Goal: Task Accomplishment & Management: Complete application form

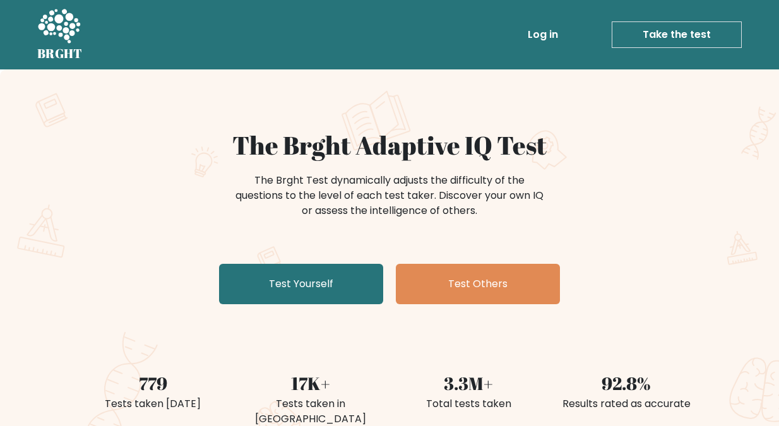
click at [50, 203] on div "The Brght Adaptive IQ Test The Brght Test dynamically adjusts the difficulty of…" at bounding box center [389, 264] width 779 height 390
click at [673, 28] on link "Take the test" at bounding box center [677, 34] width 130 height 27
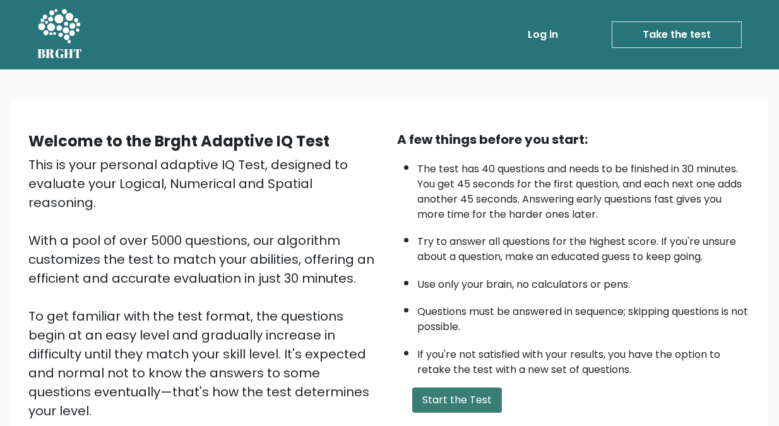
click at [447, 400] on button "Start the Test" at bounding box center [457, 400] width 90 height 25
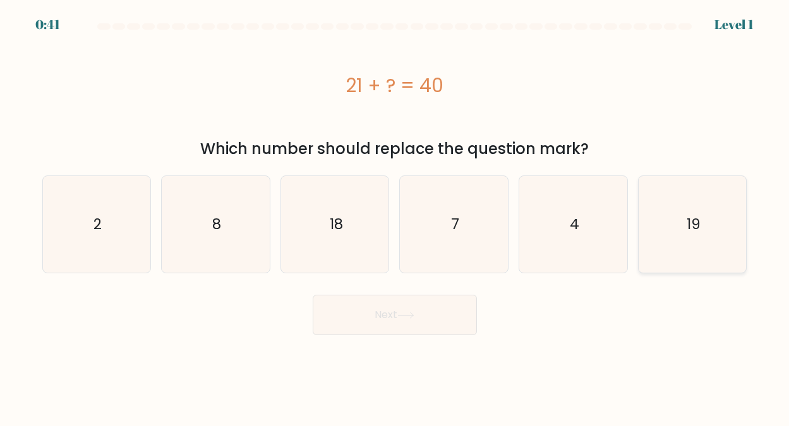
click at [695, 218] on text "19" at bounding box center [694, 224] width 14 height 20
click at [395, 217] on input "f. 19" at bounding box center [395, 214] width 1 height 3
radio input "true"
click at [387, 317] on button "Next" at bounding box center [395, 315] width 164 height 40
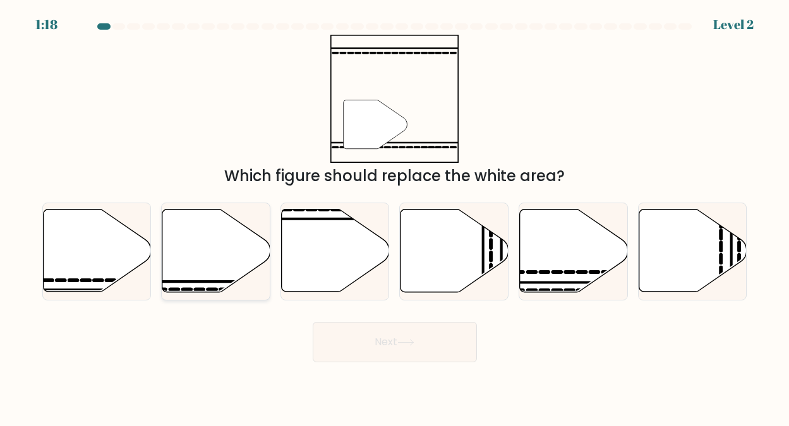
click at [197, 262] on icon at bounding box center [216, 251] width 108 height 83
click at [395, 217] on input "b." at bounding box center [395, 214] width 1 height 3
radio input "true"
click at [395, 340] on button "Next" at bounding box center [395, 342] width 164 height 40
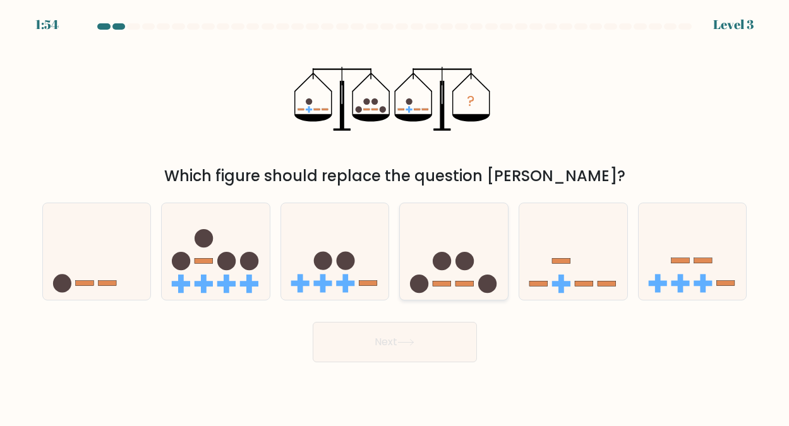
click at [446, 267] on circle at bounding box center [442, 261] width 18 height 18
click at [395, 217] on input "d." at bounding box center [395, 214] width 1 height 3
radio input "true"
click at [397, 341] on button "Next" at bounding box center [395, 342] width 164 height 40
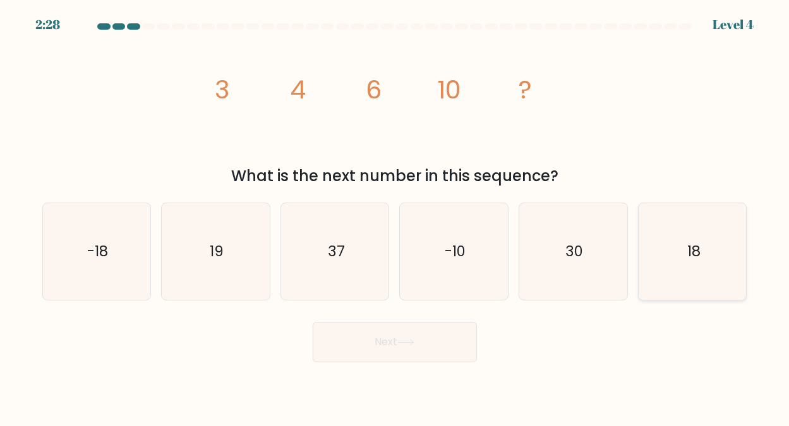
click at [692, 248] on text "18" at bounding box center [693, 251] width 13 height 20
click at [395, 217] on input "f. 18" at bounding box center [395, 214] width 1 height 3
radio input "true"
click at [393, 337] on button "Next" at bounding box center [395, 342] width 164 height 40
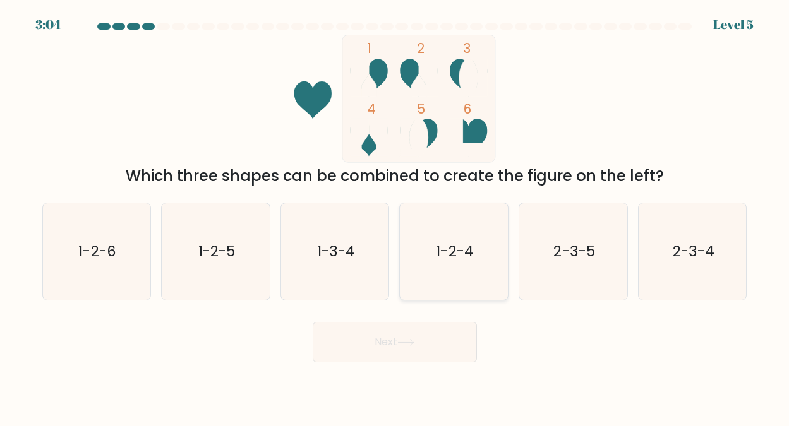
click at [464, 243] on text "1-2-4" at bounding box center [454, 251] width 37 height 20
click at [395, 217] on input "d. 1-2-4" at bounding box center [395, 214] width 1 height 3
radio input "true"
click at [370, 342] on button "Next" at bounding box center [395, 342] width 164 height 40
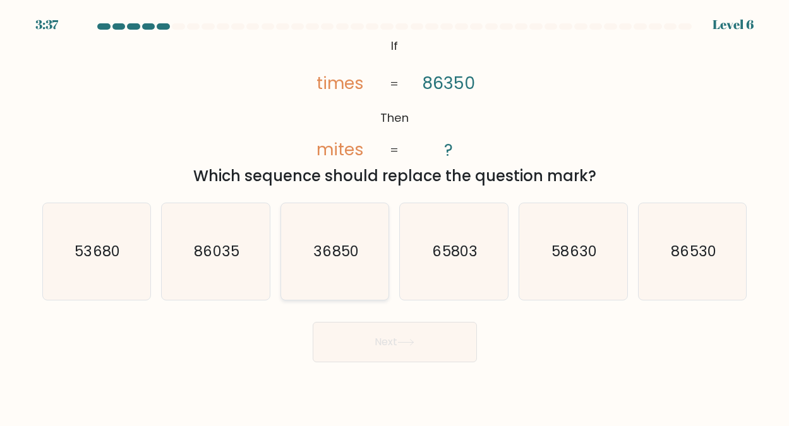
click at [326, 252] on text "36850" at bounding box center [335, 251] width 45 height 20
click at [395, 217] on input "c. 36850" at bounding box center [395, 214] width 1 height 3
radio input "true"
click at [383, 343] on button "Next" at bounding box center [395, 342] width 164 height 40
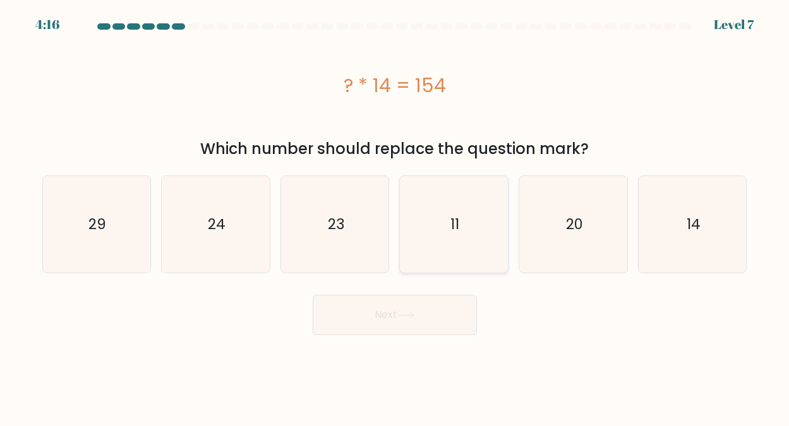
click at [450, 227] on icon "11" at bounding box center [454, 224] width 97 height 97
click at [395, 217] on input "d. 11" at bounding box center [395, 214] width 1 height 3
radio input "true"
click at [390, 308] on button "Next" at bounding box center [395, 315] width 164 height 40
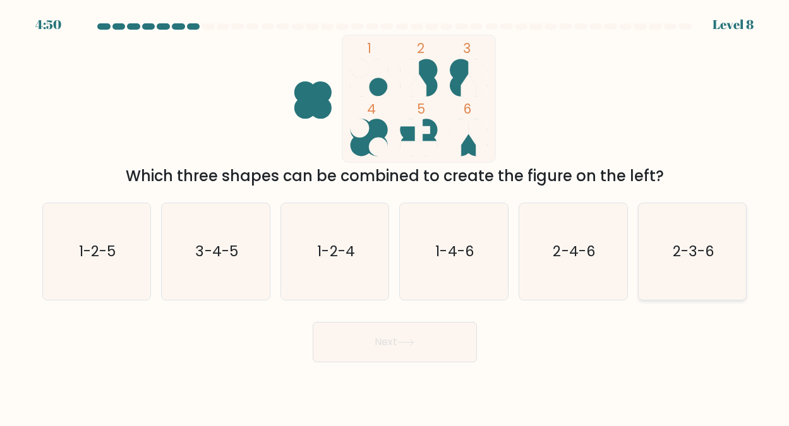
click at [695, 247] on text "2-3-6" at bounding box center [694, 251] width 42 height 20
click at [395, 217] on input "f. 2-3-6" at bounding box center [395, 214] width 1 height 3
radio input "true"
click at [388, 339] on button "Next" at bounding box center [395, 342] width 164 height 40
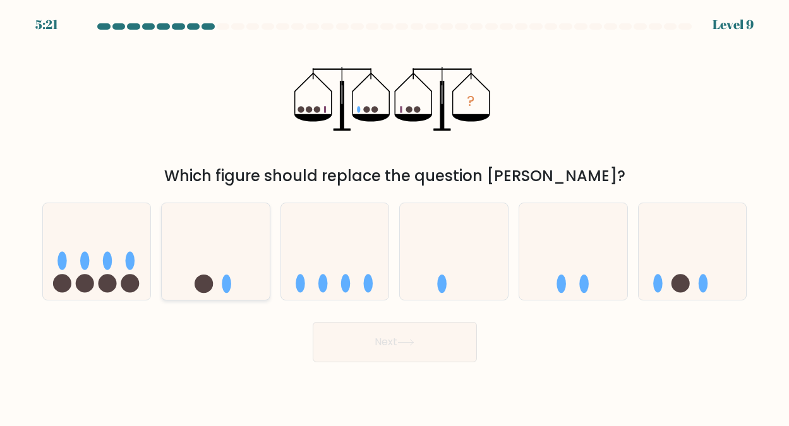
click at [217, 273] on icon at bounding box center [216, 251] width 108 height 89
click at [395, 217] on input "b." at bounding box center [395, 214] width 1 height 3
radio input "true"
click at [375, 338] on button "Next" at bounding box center [395, 342] width 164 height 40
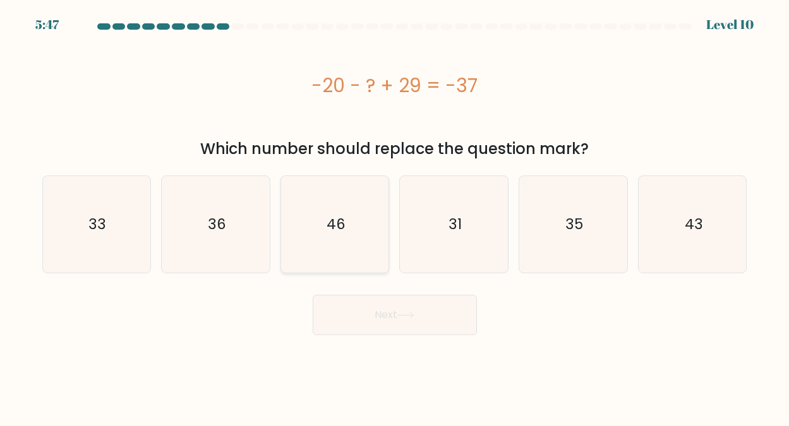
click at [340, 225] on text "46" at bounding box center [336, 224] width 19 height 20
click at [395, 217] on input "c. 46" at bounding box center [395, 214] width 1 height 3
radio input "true"
click at [391, 311] on button "Next" at bounding box center [395, 315] width 164 height 40
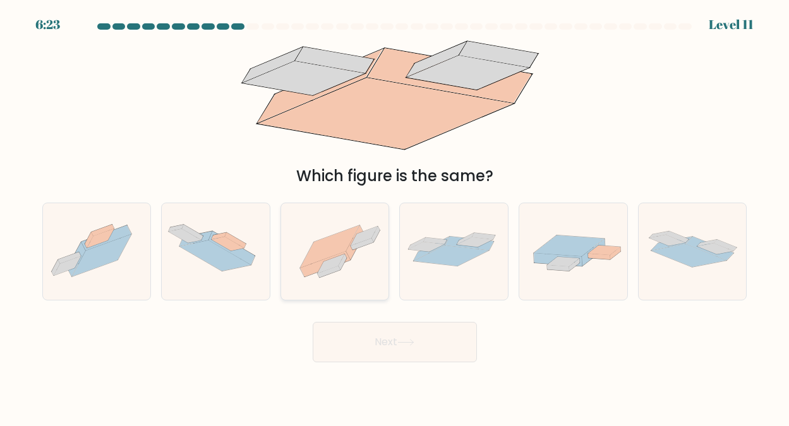
click at [334, 244] on icon at bounding box center [329, 246] width 59 height 42
click at [395, 217] on input "c." at bounding box center [395, 214] width 1 height 3
radio input "true"
click at [368, 337] on button "Next" at bounding box center [395, 342] width 164 height 40
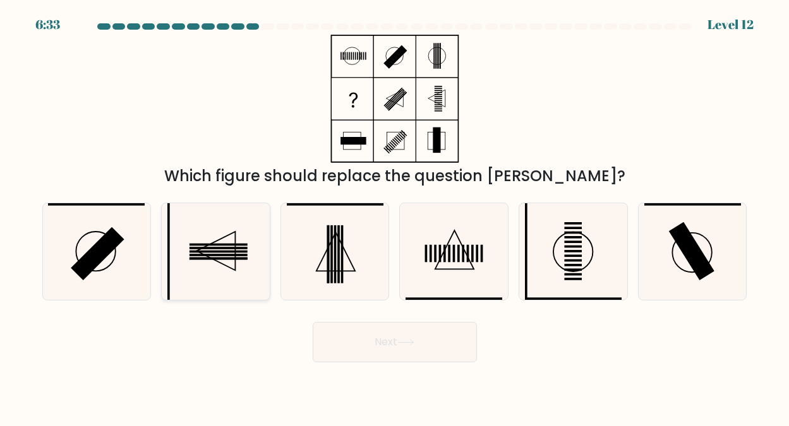
click at [223, 244] on rect at bounding box center [218, 244] width 58 height 3
click at [395, 217] on input "b." at bounding box center [395, 214] width 1 height 3
radio input "true"
click at [394, 336] on button "Next" at bounding box center [395, 342] width 164 height 40
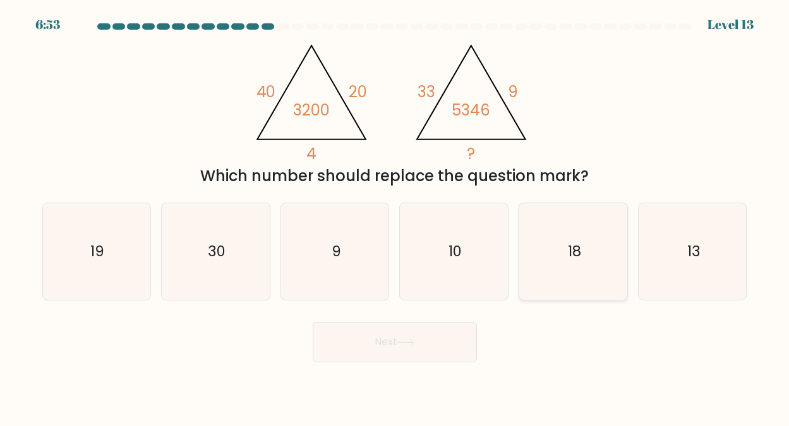
click at [575, 249] on text "18" at bounding box center [573, 251] width 13 height 20
click at [395, 217] on input "e. 18" at bounding box center [395, 214] width 1 height 3
radio input "true"
drag, startPoint x: 399, startPoint y: 339, endPoint x: 394, endPoint y: 334, distance: 7.2
click at [399, 337] on button "Next" at bounding box center [395, 342] width 164 height 40
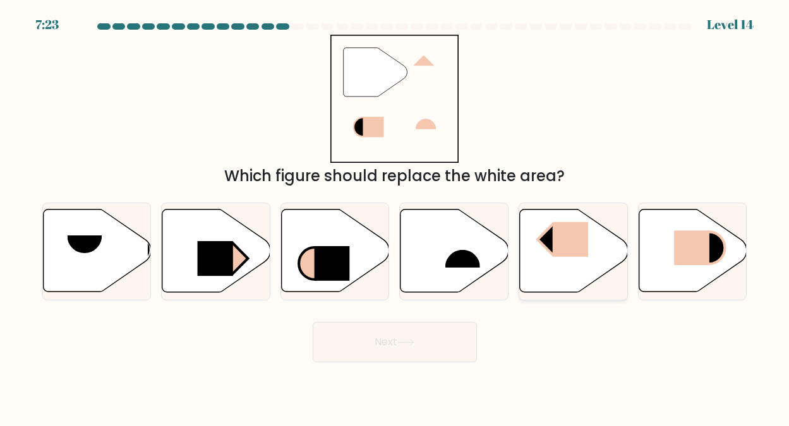
click at [560, 241] on rect at bounding box center [570, 239] width 35 height 35
click at [395, 217] on input "e." at bounding box center [395, 214] width 1 height 3
radio input "true"
click at [368, 344] on button "Next" at bounding box center [395, 342] width 164 height 40
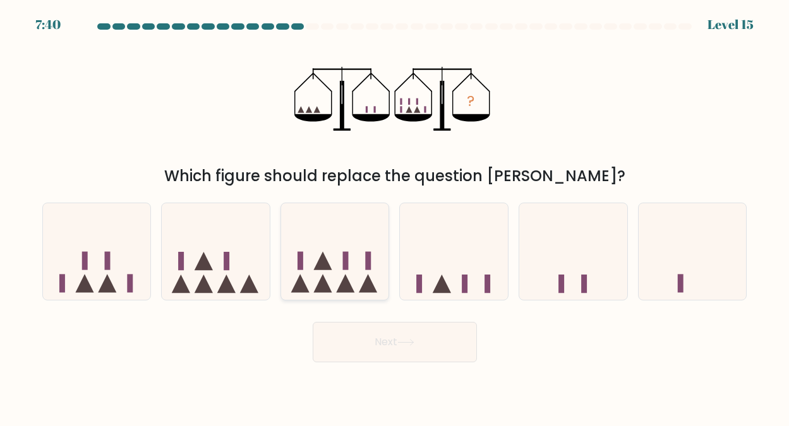
click at [340, 269] on icon at bounding box center [335, 251] width 108 height 89
click at [395, 217] on input "c." at bounding box center [395, 214] width 1 height 3
radio input "true"
click at [376, 337] on button "Next" at bounding box center [395, 342] width 164 height 40
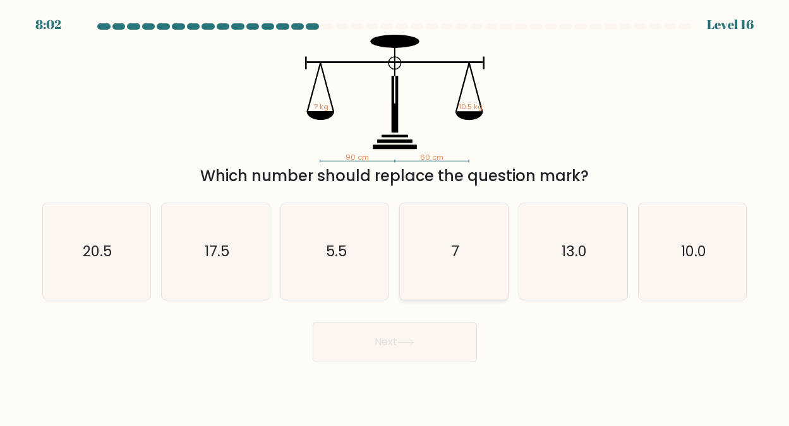
click at [455, 239] on icon "7" at bounding box center [454, 251] width 97 height 97
click at [395, 217] on input "d. 7" at bounding box center [395, 214] width 1 height 3
radio input "true"
click at [385, 339] on button "Next" at bounding box center [395, 342] width 164 height 40
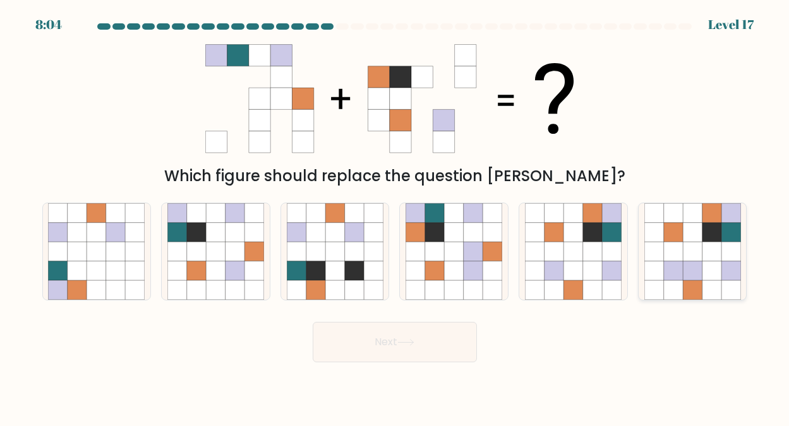
click at [689, 227] on icon at bounding box center [692, 231] width 19 height 19
click at [395, 217] on input "f." at bounding box center [395, 214] width 1 height 3
radio input "true"
click at [380, 342] on button "Next" at bounding box center [395, 342] width 164 height 40
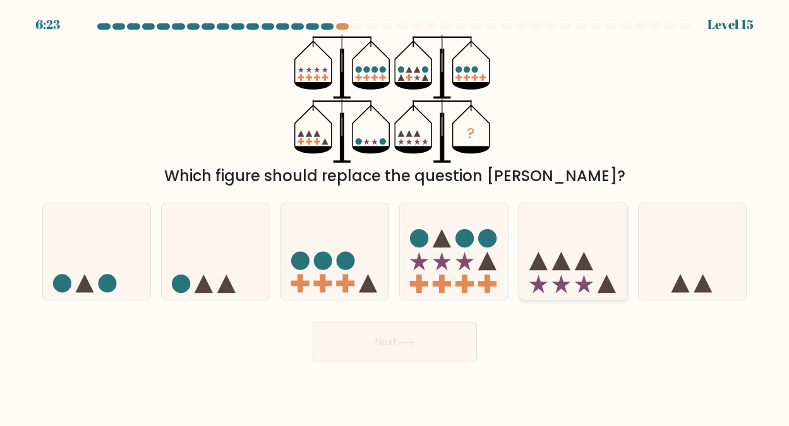
click at [556, 263] on icon at bounding box center [561, 261] width 18 height 18
click at [395, 217] on input "e." at bounding box center [395, 214] width 1 height 3
radio input "true"
click at [388, 339] on button "Next" at bounding box center [395, 342] width 164 height 40
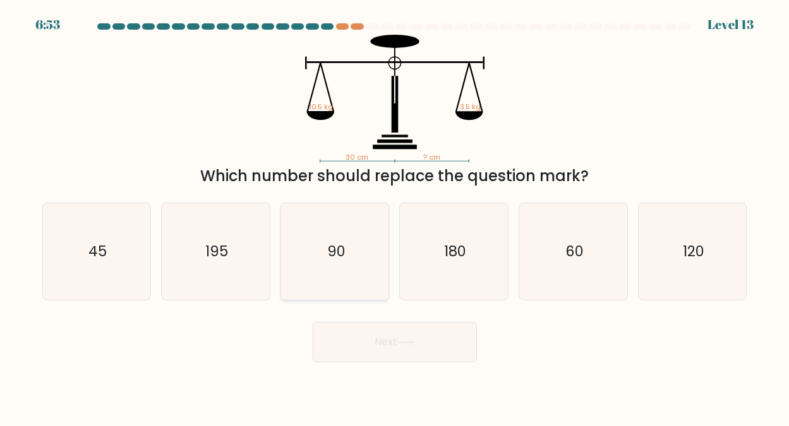
click at [334, 243] on text "90" at bounding box center [336, 251] width 18 height 20
click at [395, 217] on input "c. 90" at bounding box center [395, 214] width 1 height 3
radio input "true"
click at [386, 334] on button "Next" at bounding box center [395, 342] width 164 height 40
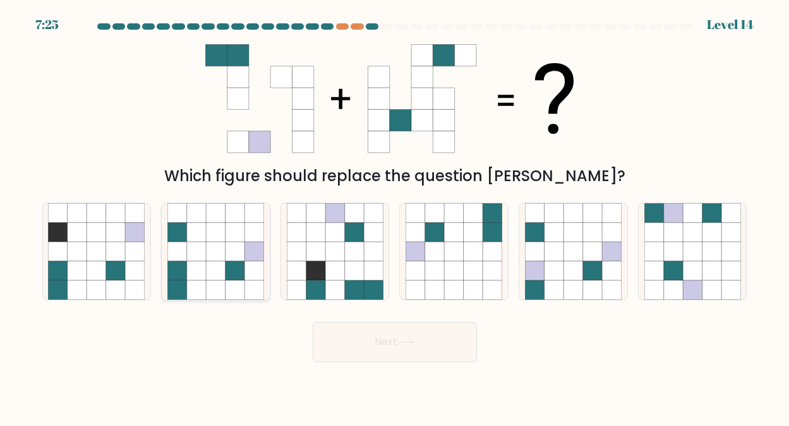
click at [195, 257] on icon at bounding box center [196, 251] width 19 height 19
click at [395, 217] on input "b." at bounding box center [395, 214] width 1 height 3
radio input "true"
click at [392, 340] on button "Next" at bounding box center [395, 342] width 164 height 40
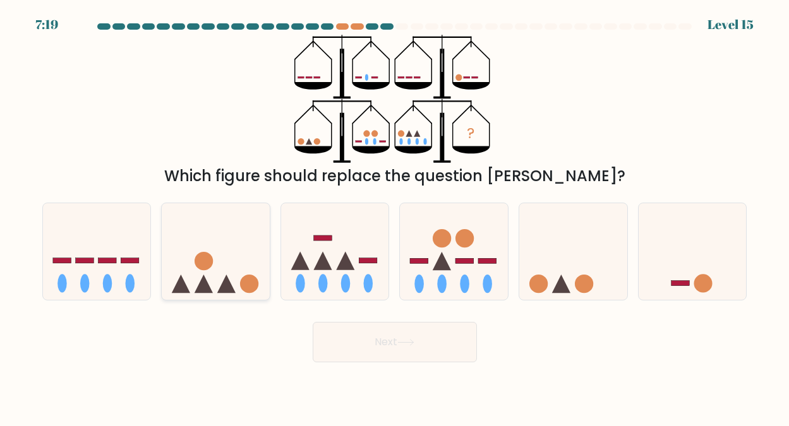
click at [203, 270] on circle at bounding box center [204, 261] width 18 height 18
click at [395, 217] on input "b." at bounding box center [395, 214] width 1 height 3
radio input "true"
click at [387, 338] on button "Next" at bounding box center [395, 342] width 164 height 40
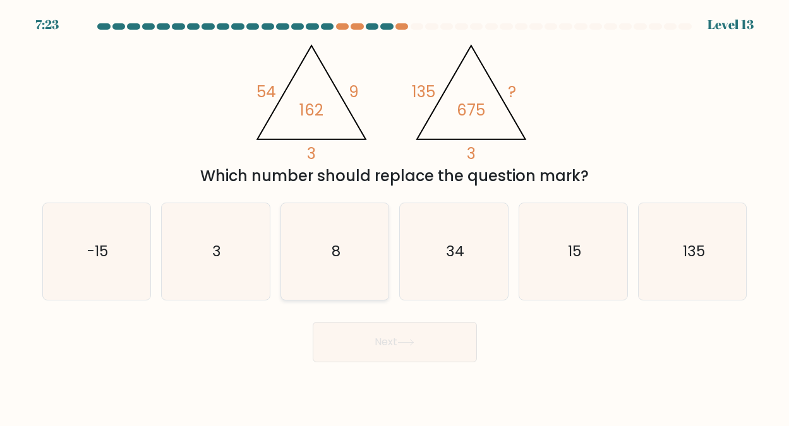
click at [331, 244] on icon "8" at bounding box center [335, 251] width 97 height 97
click at [395, 217] on input "c. 8" at bounding box center [395, 214] width 1 height 3
radio input "true"
click at [395, 338] on button "Next" at bounding box center [395, 342] width 164 height 40
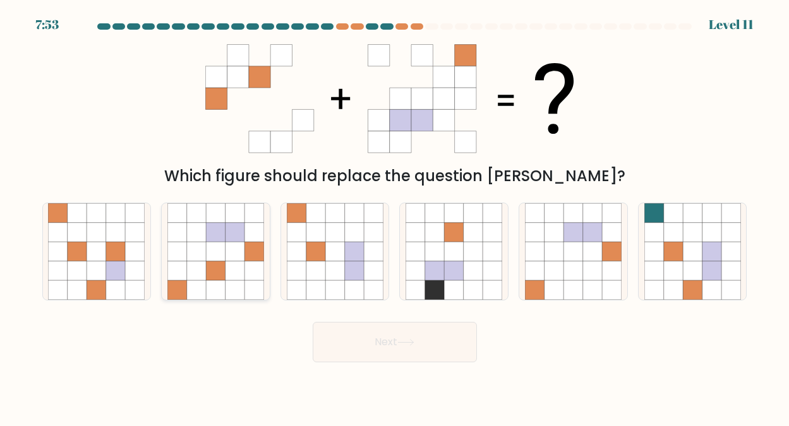
click at [231, 236] on icon at bounding box center [234, 231] width 19 height 19
click at [395, 217] on input "b." at bounding box center [395, 214] width 1 height 3
radio input "true"
click at [409, 337] on button "Next" at bounding box center [395, 342] width 164 height 40
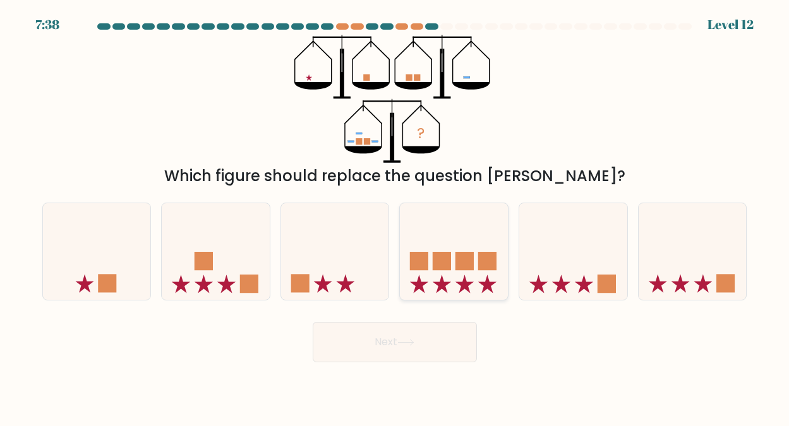
click at [454, 277] on icon at bounding box center [454, 251] width 108 height 89
click at [395, 217] on input "d." at bounding box center [395, 214] width 1 height 3
radio input "true"
click at [388, 338] on button "Next" at bounding box center [395, 342] width 164 height 40
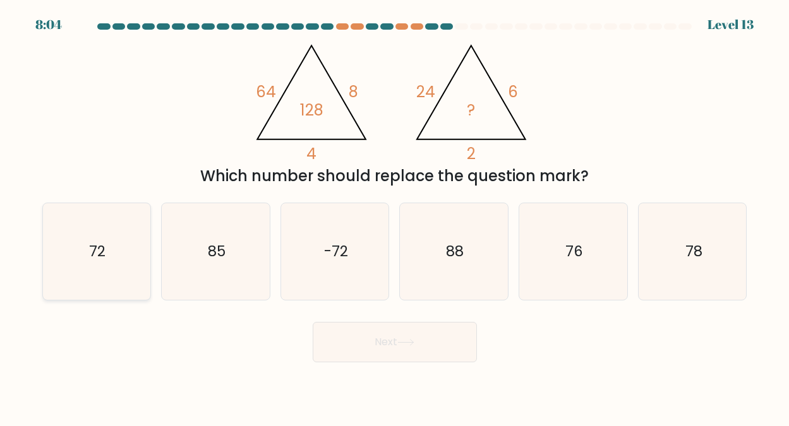
click at [100, 251] on text "72" at bounding box center [97, 251] width 16 height 20
click at [395, 217] on input "a. 72" at bounding box center [395, 214] width 1 height 3
radio input "true"
click at [371, 336] on button "Next" at bounding box center [395, 342] width 164 height 40
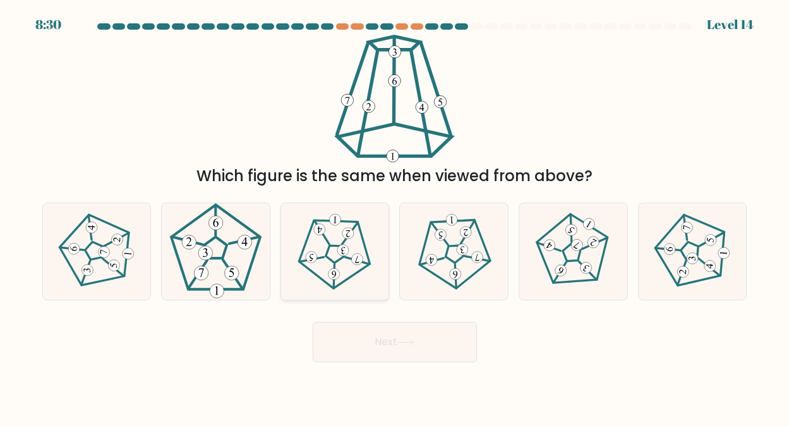
click at [339, 250] on 539 at bounding box center [343, 250] width 12 height 12
click at [395, 217] on input "c." at bounding box center [395, 214] width 1 height 3
radio input "true"
click at [387, 339] on button "Next" at bounding box center [395, 342] width 164 height 40
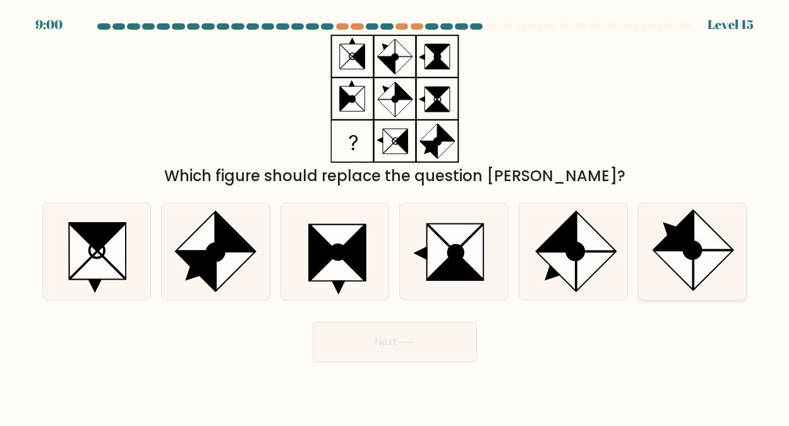
click at [684, 236] on icon at bounding box center [673, 230] width 39 height 39
click at [395, 217] on input "f." at bounding box center [395, 214] width 1 height 3
radio input "true"
click at [385, 341] on button "Next" at bounding box center [395, 342] width 164 height 40
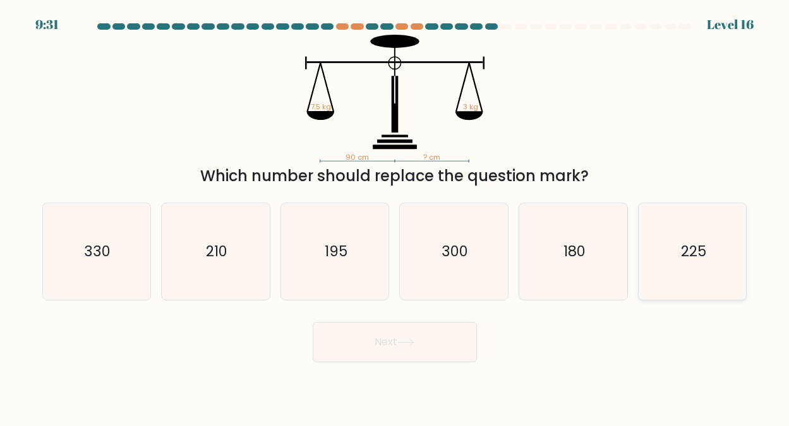
click at [691, 250] on text "225" at bounding box center [693, 251] width 25 height 20
click at [395, 217] on input "f. 225" at bounding box center [395, 214] width 1 height 3
radio input "true"
click at [381, 342] on button "Next" at bounding box center [395, 342] width 164 height 40
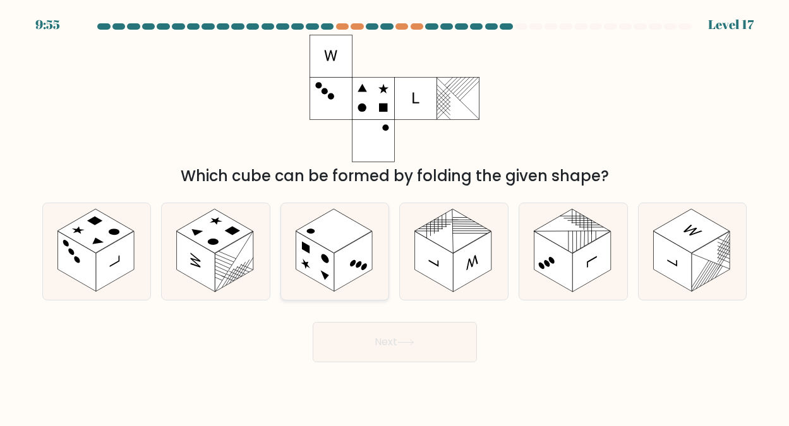
click at [342, 239] on rect at bounding box center [334, 231] width 76 height 44
click at [395, 217] on input "c." at bounding box center [395, 214] width 1 height 3
radio input "true"
click at [392, 339] on button "Next" at bounding box center [395, 342] width 164 height 40
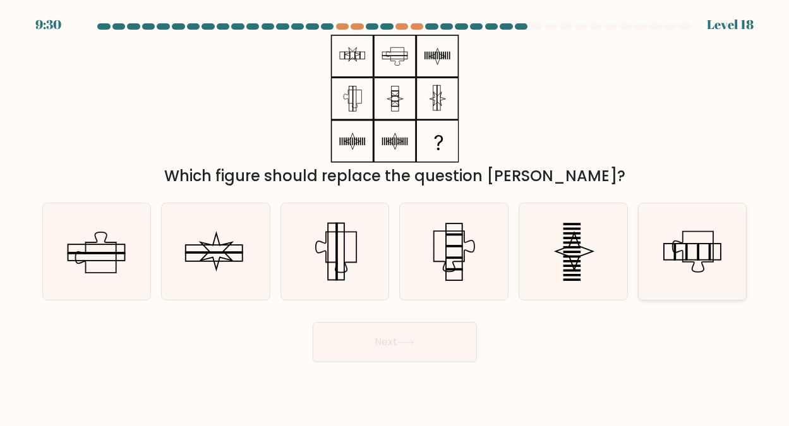
click at [708, 239] on icon at bounding box center [692, 251] width 97 height 97
click at [395, 217] on input "f." at bounding box center [395, 214] width 1 height 3
radio input "true"
click at [378, 338] on button "Next" at bounding box center [395, 342] width 164 height 40
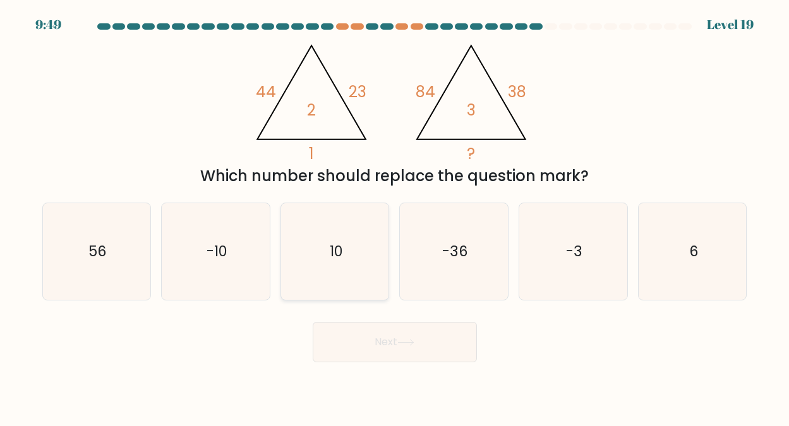
click at [345, 246] on icon "10" at bounding box center [335, 251] width 97 height 97
click at [395, 217] on input "c. 10" at bounding box center [395, 214] width 1 height 3
radio input "true"
click at [392, 337] on button "Next" at bounding box center [395, 342] width 164 height 40
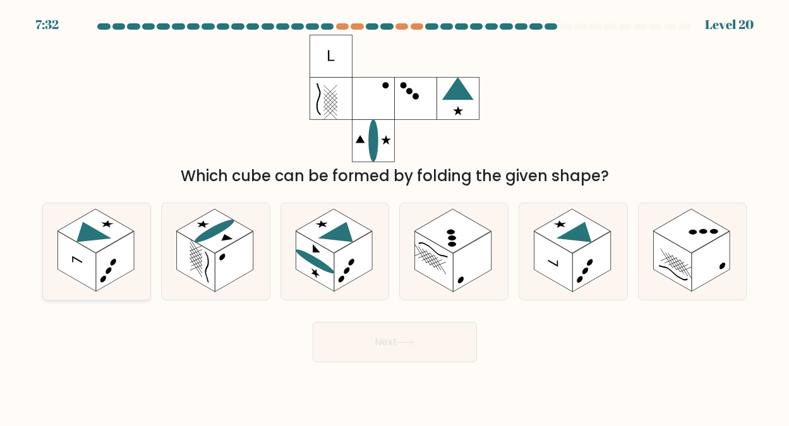
click at [94, 239] on icon at bounding box center [86, 236] width 49 height 28
click at [395, 217] on input "a." at bounding box center [395, 214] width 1 height 3
radio input "true"
click at [380, 337] on button "Next" at bounding box center [395, 342] width 164 height 40
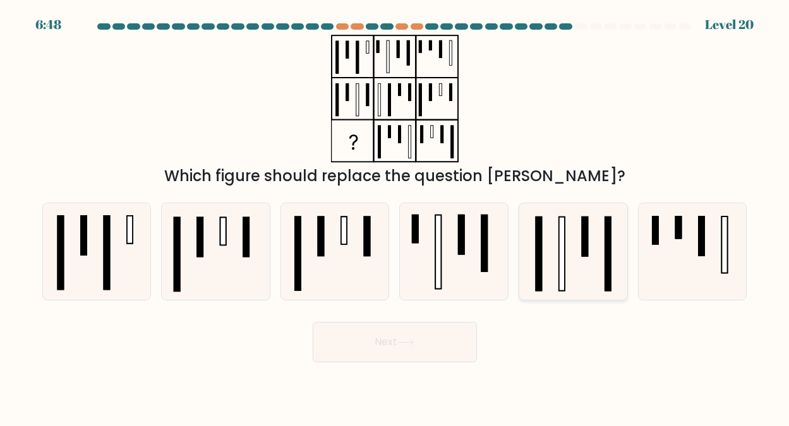
click at [575, 250] on icon at bounding box center [573, 251] width 97 height 97
click at [395, 217] on input "e." at bounding box center [395, 214] width 1 height 3
radio input "true"
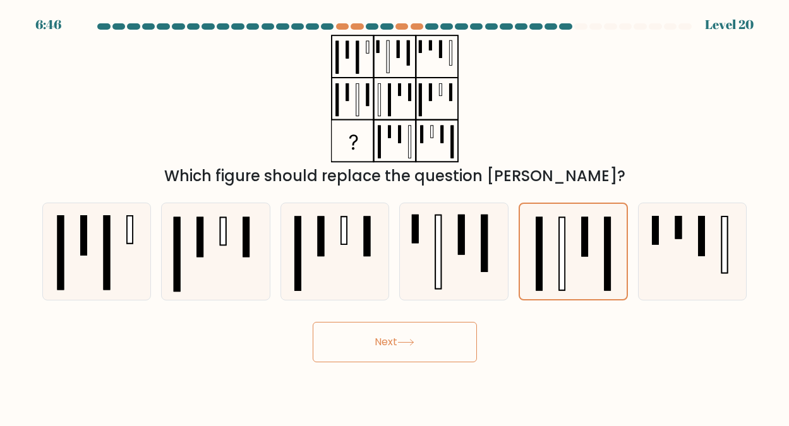
click at [391, 338] on button "Next" at bounding box center [395, 342] width 164 height 40
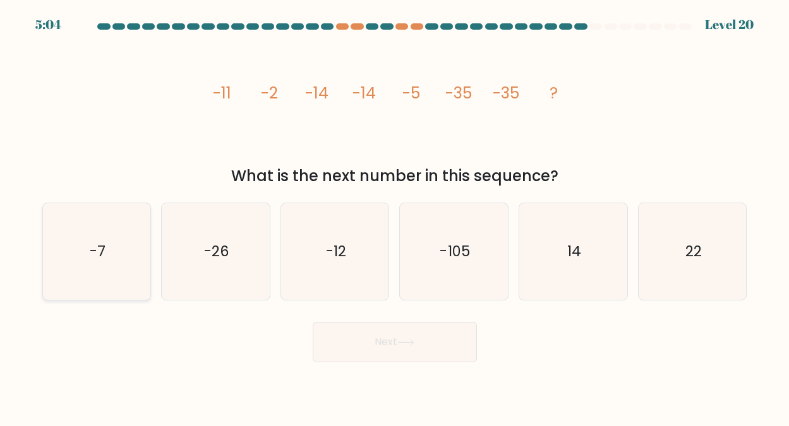
click at [105, 253] on text "-7" at bounding box center [98, 251] width 16 height 20
click at [395, 217] on input "a. -7" at bounding box center [395, 214] width 1 height 3
radio input "true"
click at [379, 340] on button "Next" at bounding box center [395, 342] width 164 height 40
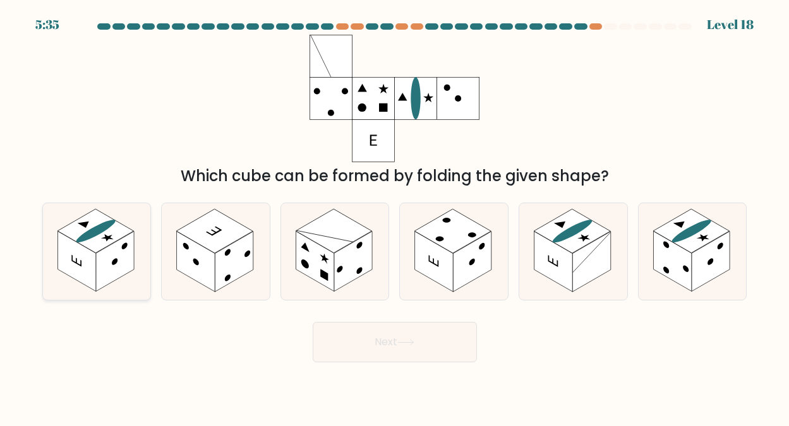
click at [99, 240] on rect at bounding box center [95, 231] width 76 height 44
click at [395, 217] on input "a." at bounding box center [395, 214] width 1 height 3
radio input "true"
click at [390, 342] on button "Next" at bounding box center [395, 342] width 164 height 40
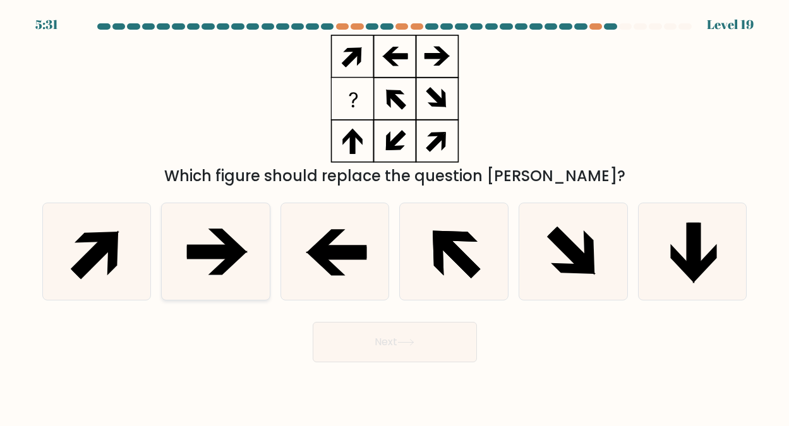
click at [213, 247] on icon at bounding box center [212, 250] width 51 height 13
click at [395, 217] on input "b." at bounding box center [395, 214] width 1 height 3
radio input "true"
click at [382, 334] on button "Next" at bounding box center [395, 342] width 164 height 40
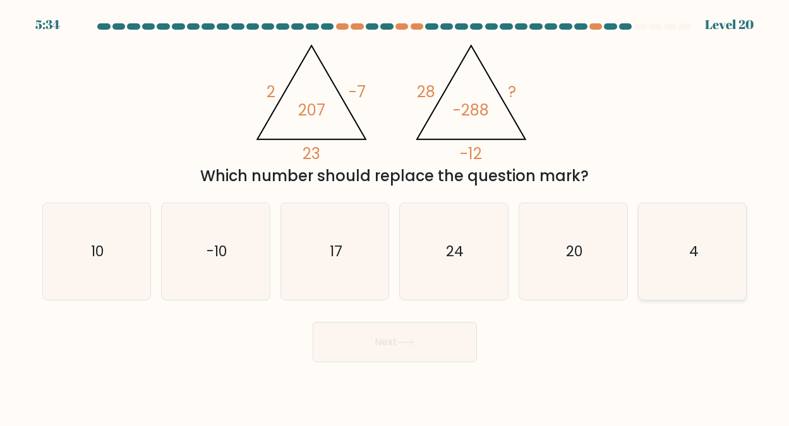
click at [687, 244] on icon "4" at bounding box center [692, 251] width 97 height 97
click at [395, 217] on input "f. 4" at bounding box center [395, 214] width 1 height 3
radio input "true"
click at [396, 335] on button "Next" at bounding box center [395, 342] width 164 height 40
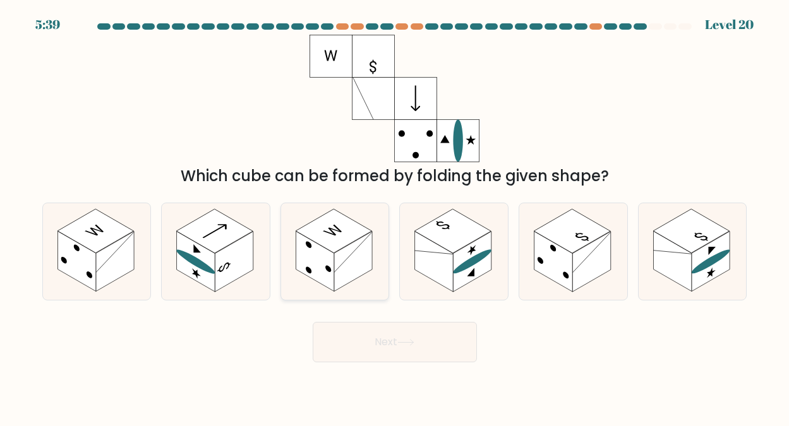
click at [331, 234] on rect at bounding box center [334, 231] width 76 height 44
click at [395, 217] on input "c." at bounding box center [395, 214] width 1 height 3
radio input "true"
click at [373, 340] on button "Next" at bounding box center [395, 342] width 164 height 40
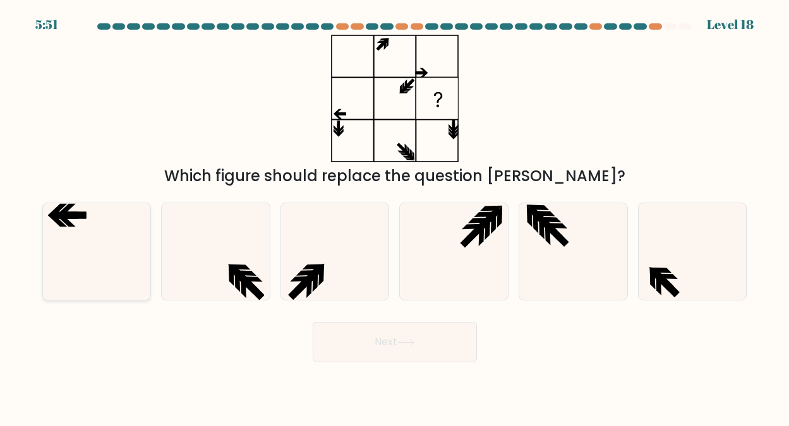
click at [81, 220] on icon at bounding box center [96, 251] width 97 height 97
click at [395, 217] on input "a." at bounding box center [395, 214] width 1 height 3
radio input "true"
click at [387, 334] on button "Next" at bounding box center [395, 342] width 164 height 40
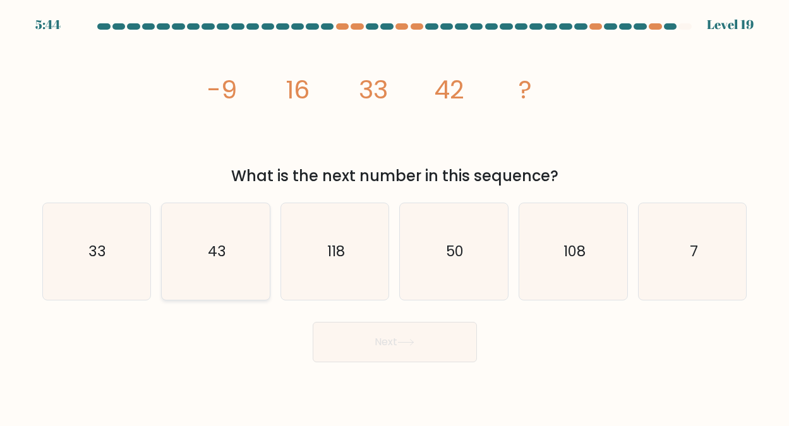
click at [220, 236] on icon "43" at bounding box center [215, 251] width 97 height 97
click at [395, 217] on input "b. 43" at bounding box center [395, 214] width 1 height 3
radio input "true"
click at [378, 337] on button "Next" at bounding box center [395, 342] width 164 height 40
